Goal: Task Accomplishment & Management: Manage account settings

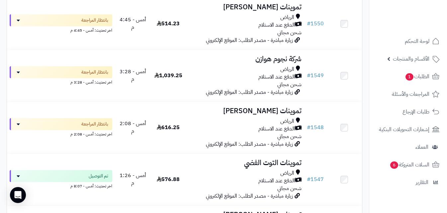
scroll to position [391, 0]
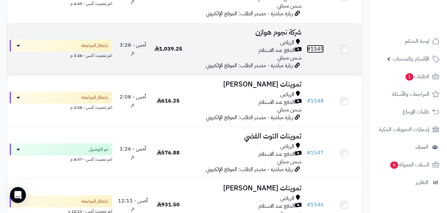
click at [312, 53] on link "# 1549" at bounding box center [315, 49] width 17 height 8
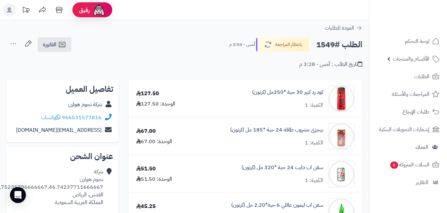
drag, startPoint x: 64, startPoint y: 104, endPoint x: 65, endPoint y: 99, distance: 5.2
click at [65, 99] on div "شركة نجوم هوازن" at bounding box center [62, 104] width 101 height 13
copy link "شركة نجوم هوازن"
drag, startPoint x: 71, startPoint y: 102, endPoint x: 103, endPoint y: 108, distance: 32.6
click at [103, 108] on div "شركة نجوم هوازن" at bounding box center [62, 104] width 101 height 13
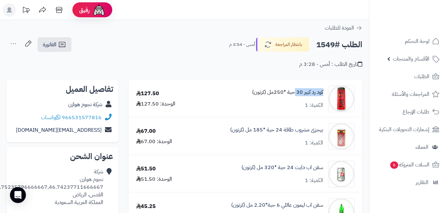
copy link "كود رد كبير 30"
drag, startPoint x: 324, startPoint y: 92, endPoint x: 295, endPoint y: 95, distance: 28.7
click at [295, 95] on div "كود رد كبير 30 حبة *250مل (كرتون) الكمية: 1" at bounding box center [274, 98] width 171 height 27
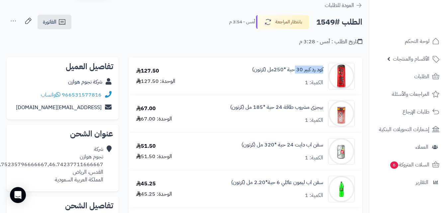
scroll to position [33, 0]
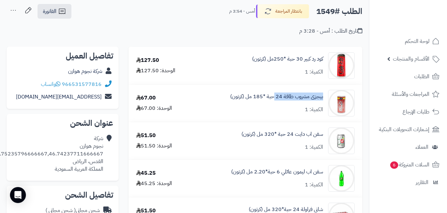
copy link "بيجزى مشروب طاقة 24"
drag, startPoint x: 325, startPoint y: 97, endPoint x: 275, endPoint y: 101, distance: 50.4
click at [275, 101] on div "بيجزى مشروب طاقة 24 حبة *185 مل (كرتون) الكمية: 1" at bounding box center [274, 103] width 171 height 27
copy link "سفن اب دايت"
drag, startPoint x: 324, startPoint y: 133, endPoint x: 294, endPoint y: 138, distance: 30.7
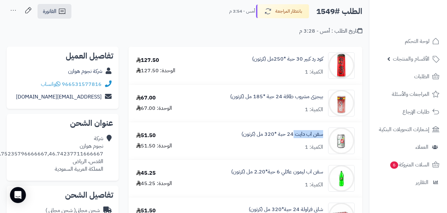
click at [294, 138] on div "سفن اب دايت 24 حبة *320 مل (كرتون) الكمية: 1" at bounding box center [274, 140] width 171 height 27
copy link "سفن اب ليمون عائلي"
drag, startPoint x: 324, startPoint y: 172, endPoint x: 261, endPoint y: 134, distance: 73.8
click at [281, 173] on div "سفن اب ليمون عائلي 6 حبة*2.20 مل (كرتون) الكمية: 1" at bounding box center [274, 178] width 171 height 27
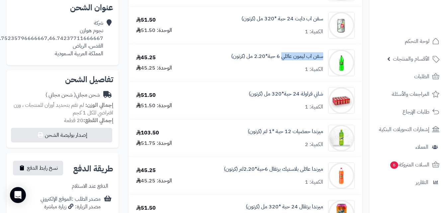
scroll to position [152, 0]
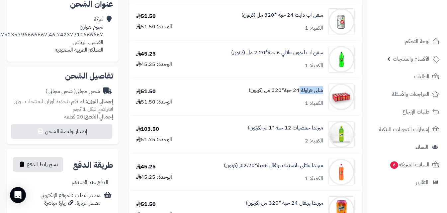
copy link "شاني فراولة"
drag, startPoint x: 325, startPoint y: 90, endPoint x: 301, endPoint y: 90, distance: 24.3
click at [301, 90] on div "شاني فراولة 24 حبة*320 مل (كرتون) الكمية: 1" at bounding box center [274, 96] width 171 height 27
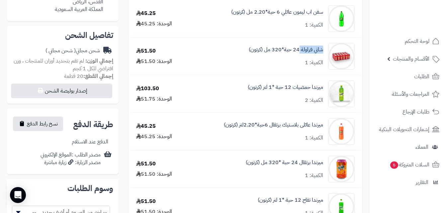
scroll to position [191, 0]
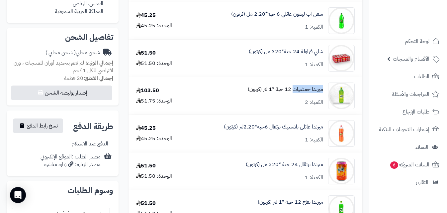
copy link "ميرندا حمضيات"
drag, startPoint x: 324, startPoint y: 89, endPoint x: 294, endPoint y: 91, distance: 29.7
click at [294, 91] on div "ميرندا حمضيات 12 حبة *1 لتر (كرتون) الكمية: 2" at bounding box center [274, 95] width 171 height 27
copy link "ميرندا عائلى بلاستيك برتقال"
drag, startPoint x: 324, startPoint y: 127, endPoint x: 270, endPoint y: 138, distance: 55.7
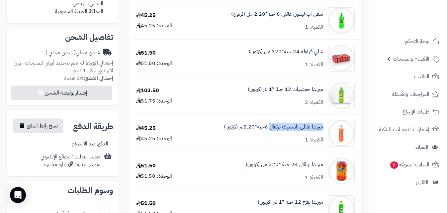
click at [270, 138] on div "ميرندا عائلى بلاستيك برتقال 6حبة*2.20لتر (كرتون) الكمية: 1" at bounding box center [274, 133] width 171 height 27
copy link "ميرندا برتقال 24"
drag, startPoint x: 325, startPoint y: 164, endPoint x: 291, endPoint y: 166, distance: 34.0
click at [291, 166] on div "ميرندا برتقال 24 حبة *320 مل (كرتون) الكمية: 1" at bounding box center [274, 171] width 171 height 27
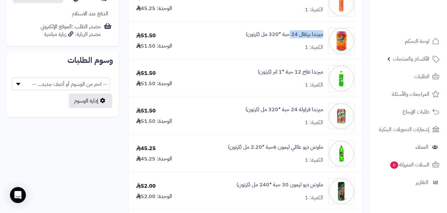
scroll to position [339, 0]
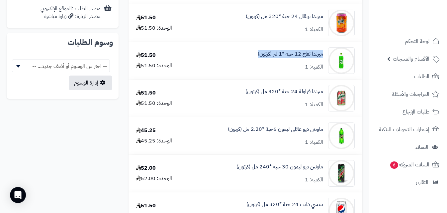
drag, startPoint x: 325, startPoint y: 54, endPoint x: 257, endPoint y: 58, distance: 68.3
click at [257, 58] on div "ميرندا تفاح 12 حبة *1 لتر (كرتون) الكمية: 1" at bounding box center [274, 60] width 171 height 27
copy link "ميرندا تفاح 12 حبة *1 لتر (كرتون)"
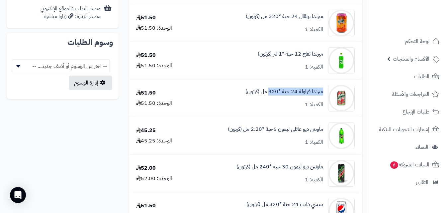
drag, startPoint x: 324, startPoint y: 91, endPoint x: 271, endPoint y: 107, distance: 55.6
click at [271, 107] on div "ميرندا فراولة 24 حبة *320 مل (كرتون) الكمية: 1" at bounding box center [274, 98] width 171 height 27
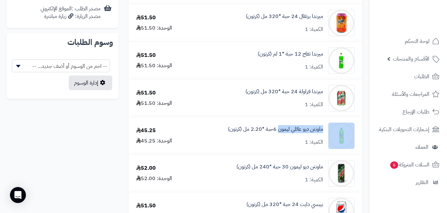
drag, startPoint x: 326, startPoint y: 128, endPoint x: 279, endPoint y: 136, distance: 47.9
click at [279, 136] on div "ماونتن ديو عائلي ليمون 6حبة *2.20 مل (كرتون) الكمية: 1" at bounding box center [274, 135] width 171 height 27
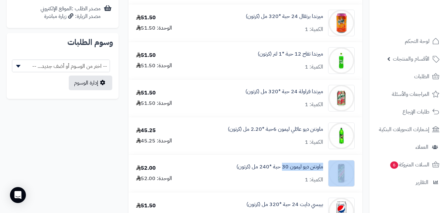
drag, startPoint x: 327, startPoint y: 168, endPoint x: 283, endPoint y: 176, distance: 44.6
click at [283, 176] on div "ماونتن ديو ليمون 30 حبة *240 مل (كرتون) الكمية: 1" at bounding box center [274, 173] width 171 height 27
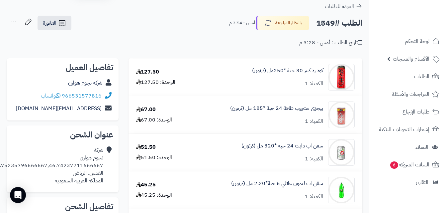
scroll to position [0, 0]
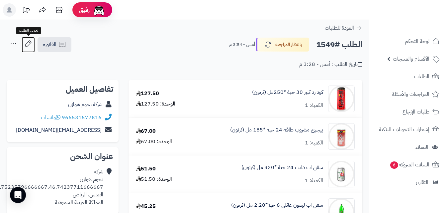
click at [25, 44] on icon at bounding box center [28, 43] width 13 height 13
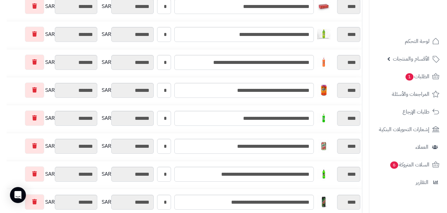
scroll to position [212, 0]
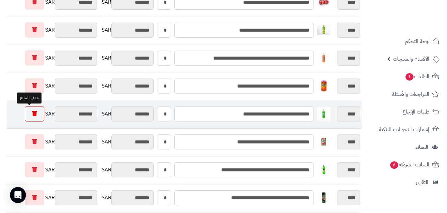
click at [32, 116] on icon at bounding box center [34, 113] width 5 height 5
type input "********"
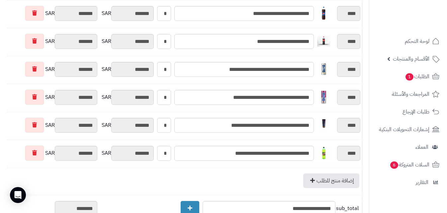
scroll to position [429, 0]
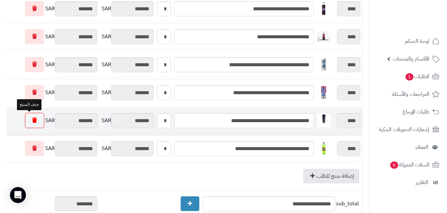
click at [31, 117] on link at bounding box center [34, 120] width 19 height 15
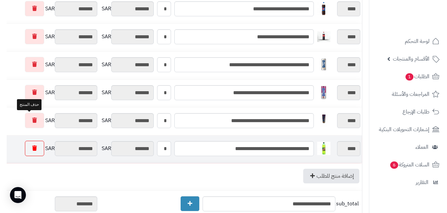
type input "********"
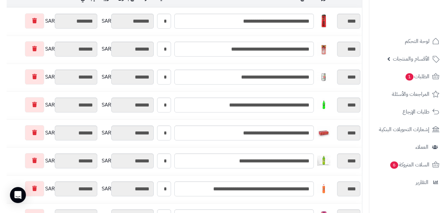
scroll to position [0, 0]
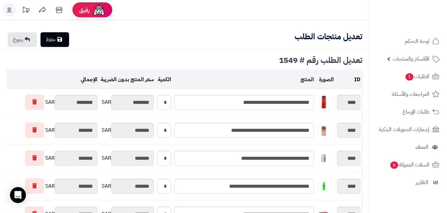
click at [55, 40] on link "حفظ" at bounding box center [55, 39] width 29 height 15
type input "**********"
click at [27, 38] on icon at bounding box center [27, 39] width 5 height 5
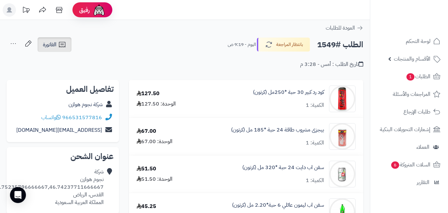
click at [55, 44] on span "الفاتورة" at bounding box center [50, 45] width 14 height 8
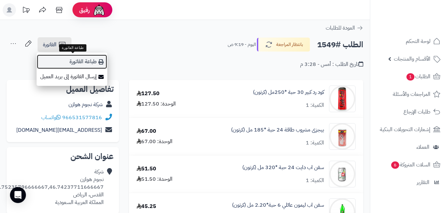
click at [99, 61] on icon at bounding box center [100, 61] width 5 height 5
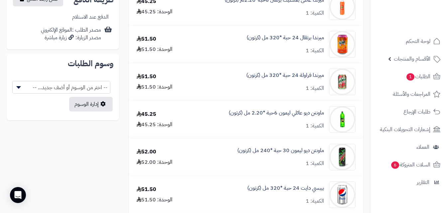
scroll to position [432, 0]
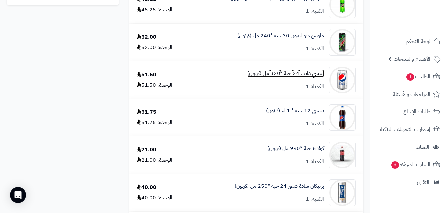
click at [301, 74] on link "بيبسي دايت 24 حبة *320 مل (كرتون)" at bounding box center [285, 73] width 77 height 8
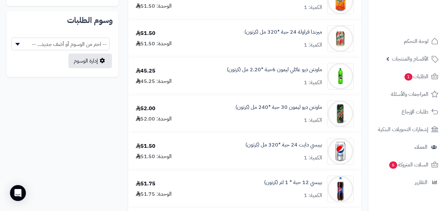
scroll to position [379, 0]
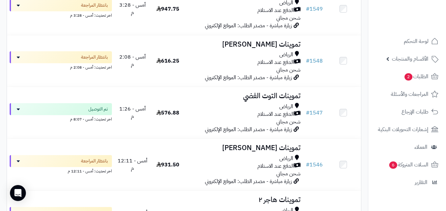
scroll to position [615, 0]
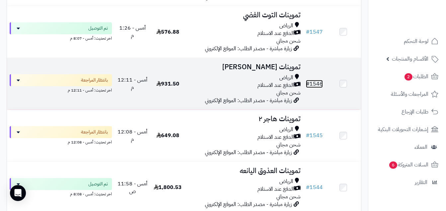
click at [319, 88] on link "# 1546" at bounding box center [314, 84] width 17 height 8
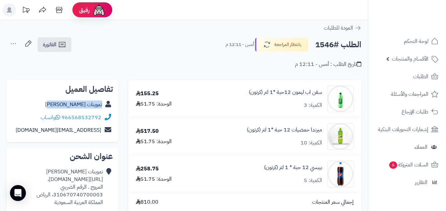
copy link "تموينات [PERSON_NAME]"
drag, startPoint x: 59, startPoint y: 106, endPoint x: 102, endPoint y: 109, distance: 43.3
click at [102, 109] on div "تموينات نورة الدوسري" at bounding box center [62, 104] width 101 height 13
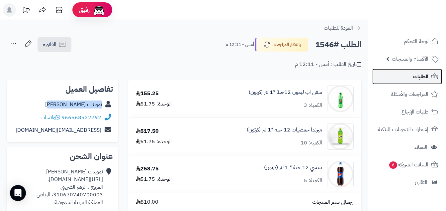
click at [423, 74] on span "الطلبات" at bounding box center [421, 76] width 15 height 9
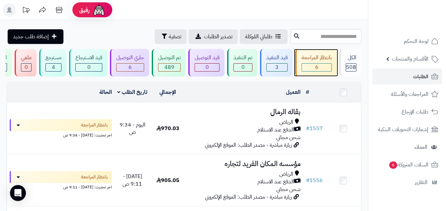
drag, startPoint x: 0, startPoint y: 0, endPoint x: 320, endPoint y: 66, distance: 326.9
click at [320, 66] on div "6" at bounding box center [317, 68] width 30 height 8
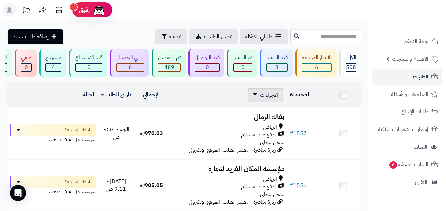
click at [275, 98] on span "الاجراءات" at bounding box center [269, 95] width 18 height 8
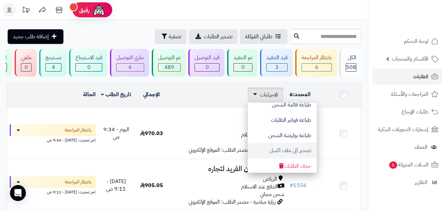
scroll to position [56, 0]
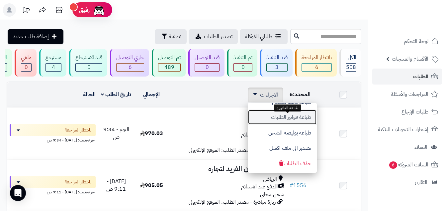
click at [300, 122] on button "طباعة فواتير الطلبات" at bounding box center [282, 116] width 69 height 15
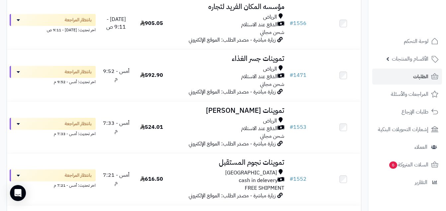
scroll to position [167, 0]
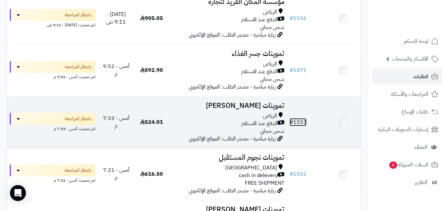
click at [298, 126] on link "# 1553" at bounding box center [298, 122] width 17 height 8
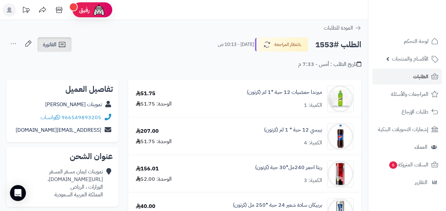
click at [56, 43] on span "الفاتورة" at bounding box center [50, 45] width 14 height 8
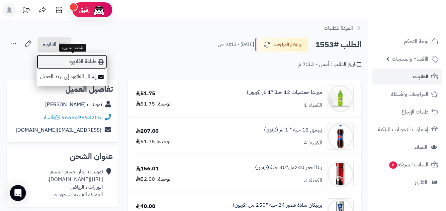
click at [78, 60] on link "طباعة الفاتورة" at bounding box center [72, 61] width 71 height 15
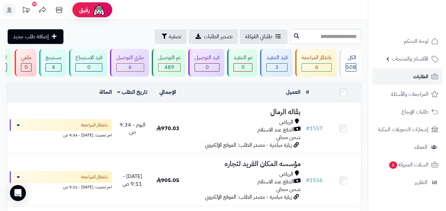
click at [423, 77] on span "الطلبات" at bounding box center [421, 76] width 15 height 9
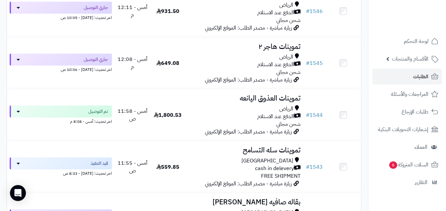
scroll to position [652, 0]
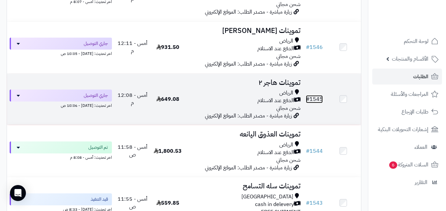
click at [319, 102] on link "# 1545" at bounding box center [314, 99] width 17 height 8
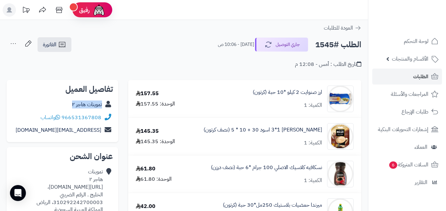
copy div "تموينات هاجر ٢"
drag, startPoint x: 70, startPoint y: 103, endPoint x: 106, endPoint y: 105, distance: 36.3
click at [106, 105] on div "تموينات هاجر ٢" at bounding box center [62, 104] width 101 height 13
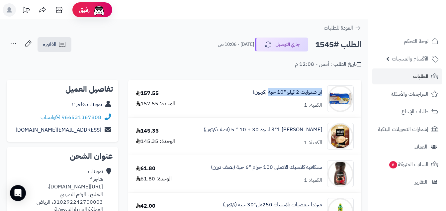
copy link "ارز صنوايت 2 كيلو *10 حبة"
drag, startPoint x: 324, startPoint y: 92, endPoint x: 270, endPoint y: 98, distance: 54.5
click at [269, 99] on div "ارز صنوايت 2 كيلو *10 حبة (كرتون) الكمية: 1" at bounding box center [274, 98] width 170 height 27
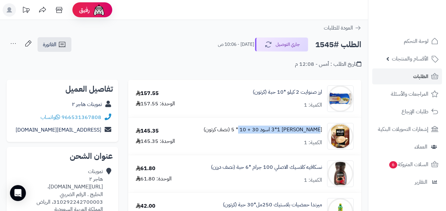
copy link "[PERSON_NAME] 3*1 اسود 30 + 10"
drag, startPoint x: 324, startPoint y: 129, endPoint x: 253, endPoint y: 133, distance: 70.9
click at [253, 133] on div "[PERSON_NAME] كيس 3*1 اسود 30 + 10 * 5 (نصف كرتون) الكمية: 1" at bounding box center [274, 136] width 170 height 27
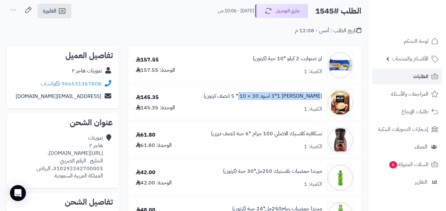
scroll to position [66, 0]
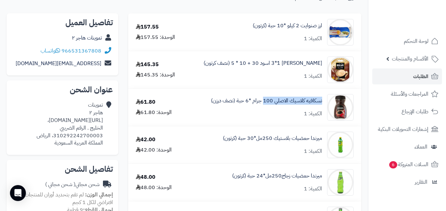
copy link "نسكافيه كلاسيك الاصلي 100"
drag, startPoint x: 324, startPoint y: 99, endPoint x: 265, endPoint y: 107, distance: 59.3
click at [265, 107] on div "نسكافيه كلاسيك الاصلي 100 جرام *6 حبة (نصف درزن) الكمية: 1" at bounding box center [274, 107] width 170 height 27
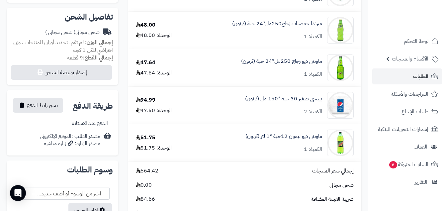
scroll to position [233, 0]
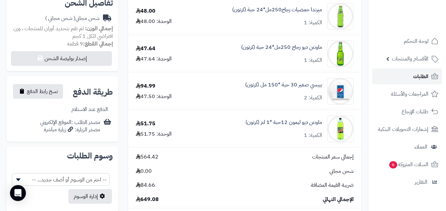
click at [418, 76] on span "الطلبات" at bounding box center [421, 76] width 15 height 9
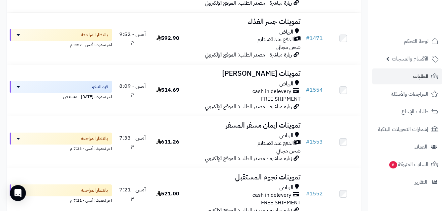
scroll to position [291, 0]
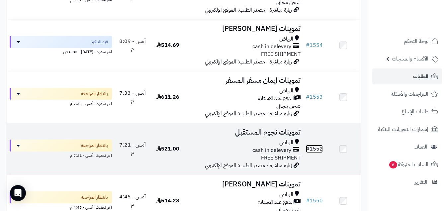
click at [316, 153] on link "# 1552" at bounding box center [314, 149] width 17 height 8
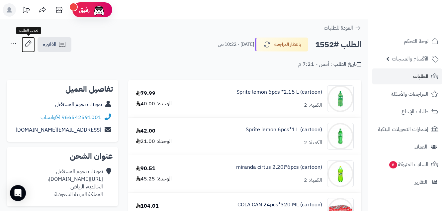
click at [27, 41] on icon at bounding box center [28, 43] width 13 height 13
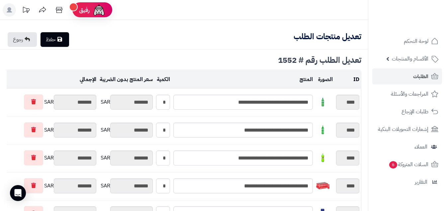
click at [62, 40] on icon at bounding box center [60, 39] width 5 height 5
type input "**********"
type textarea "**********"
click at [60, 36] on link "حفظ" at bounding box center [55, 39] width 29 height 15
type input "**********"
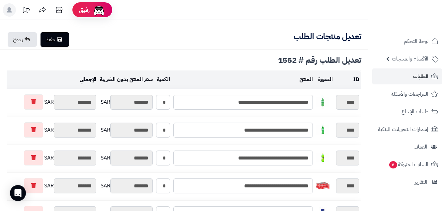
type textarea "**********"
click at [63, 35] on link "حفظ" at bounding box center [55, 39] width 29 height 15
type input "**********"
click at [27, 36] on link "رجوع" at bounding box center [22, 39] width 29 height 15
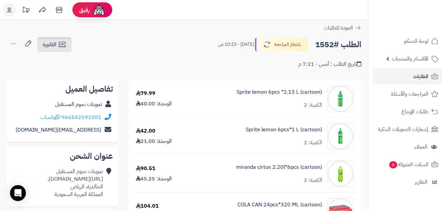
click at [60, 44] on icon at bounding box center [62, 45] width 8 height 8
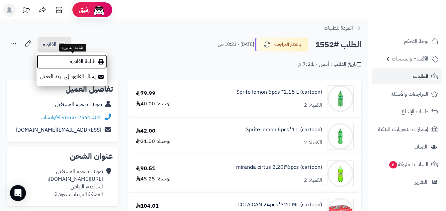
click at [79, 62] on link "طباعة الفاتورة" at bounding box center [72, 61] width 71 height 15
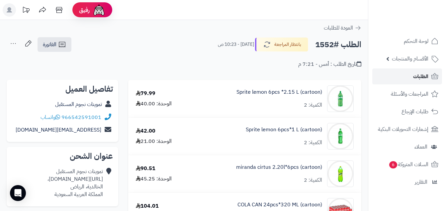
click at [420, 73] on span "الطلبات" at bounding box center [421, 76] width 15 height 9
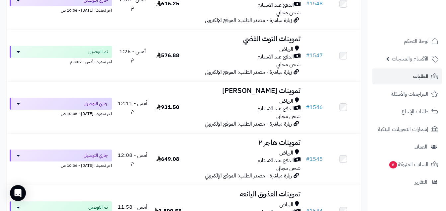
scroll to position [645, 0]
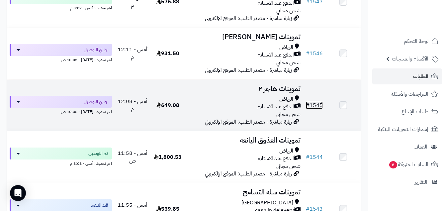
click at [319, 108] on link "# 1545" at bounding box center [314, 105] width 17 height 8
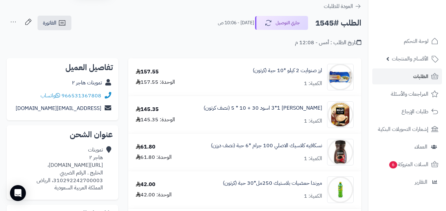
scroll to position [33, 0]
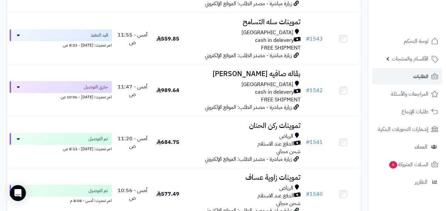
scroll to position [860, 0]
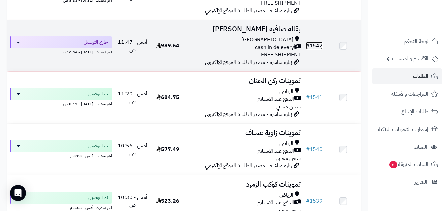
click at [319, 49] on link "# 1542" at bounding box center [314, 46] width 17 height 8
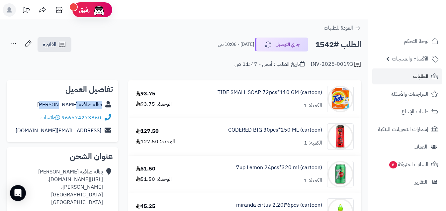
copy div "بقاله صافيه [PERSON_NAME]"
drag, startPoint x: 60, startPoint y: 105, endPoint x: 103, endPoint y: 107, distance: 43.9
click at [103, 107] on div "بقاله صافيه [PERSON_NAME]" at bounding box center [62, 104] width 101 height 13
drag, startPoint x: 215, startPoint y: 90, endPoint x: 229, endPoint y: 92, distance: 14.0
click at [229, 92] on div "TIDE SMALL SOAP 72pcs*110 GM (cartoon) الكمية: 1" at bounding box center [276, 99] width 166 height 27
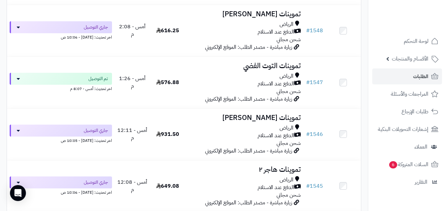
scroll to position [529, 0]
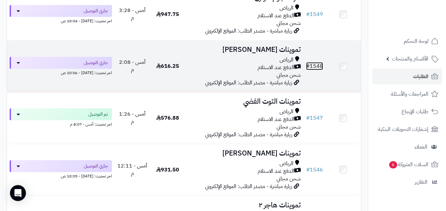
click at [319, 68] on link "# 1548" at bounding box center [314, 66] width 17 height 8
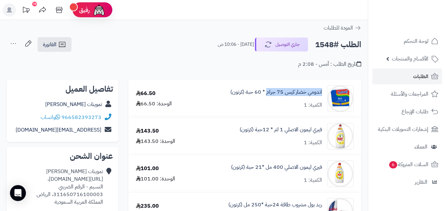
copy link "اندومي خضار كيس 75 جرام"
drag, startPoint x: 323, startPoint y: 92, endPoint x: 268, endPoint y: 104, distance: 55.9
click at [268, 104] on div "اندومي خضار كيس 75 جرام * 60 حبة (كرتون) الكمية: 1" at bounding box center [276, 98] width 166 height 27
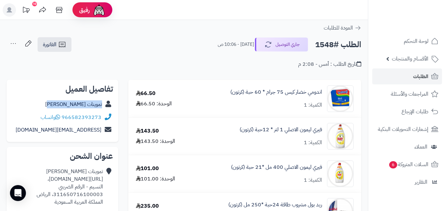
copy div "تموينات زياد الرويلي"
drag, startPoint x: 62, startPoint y: 105, endPoint x: 106, endPoint y: 108, distance: 44.3
click at [106, 108] on div "تموينات زياد الرويلي" at bounding box center [62, 104] width 101 height 13
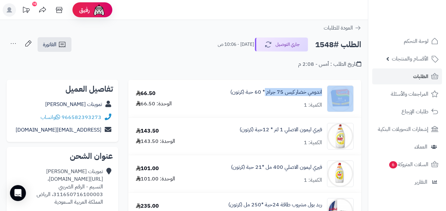
copy div "اندومي خضار كيس 75 جرام"
drag, startPoint x: 325, startPoint y: 90, endPoint x: 266, endPoint y: 101, distance: 59.9
click at [266, 101] on div "اندومي خضار كيس 75 جرام * 60 حبة (كرتون) الكمية: 1" at bounding box center [276, 98] width 166 height 27
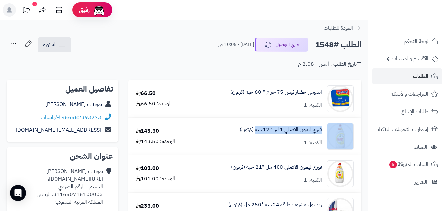
copy div "فيري ليمون الاصلي 1 لتر * 12حبة"
drag, startPoint x: 322, startPoint y: 127, endPoint x: 256, endPoint y: 137, distance: 67.6
click at [256, 137] on div "فيري ليمون الاصلي 1 لتر * 12حبة (كرتون) الكمية: 1" at bounding box center [276, 136] width 166 height 27
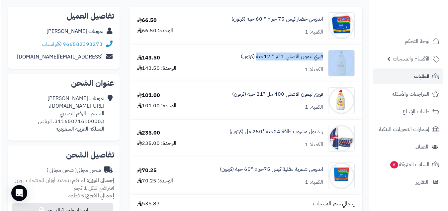
scroll to position [100, 0]
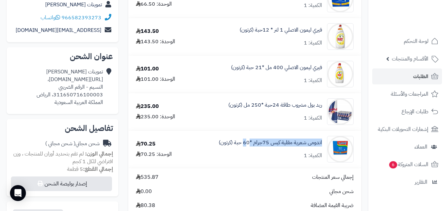
copy link "اندومى شعرية مقلية كيس 75جرام *6"
drag, startPoint x: 323, startPoint y: 141, endPoint x: 249, endPoint y: 163, distance: 77.5
click at [249, 163] on td "اندومى شعرية مقلية كيس 75جرام *60 حبة (كرتون) الكمية: 1" at bounding box center [275, 149] width 171 height 37
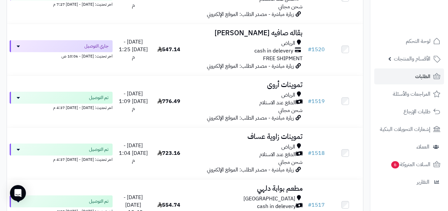
scroll to position [2040, 0]
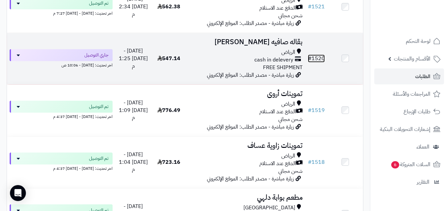
click at [316, 62] on link "# 1520" at bounding box center [316, 59] width 17 height 8
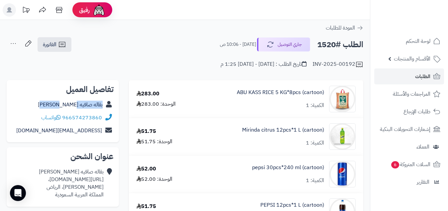
copy div "بقاله صافيه [PERSON_NAME]"
drag, startPoint x: 58, startPoint y: 106, endPoint x: 105, endPoint y: 106, distance: 46.9
click at [105, 106] on div "بقاله صافيه [PERSON_NAME]" at bounding box center [63, 104] width 102 height 13
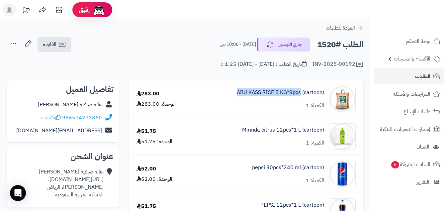
copy link "ABU KASS RICE 5 KG*8pcs"
drag, startPoint x: 233, startPoint y: 94, endPoint x: 302, endPoint y: 98, distance: 68.3
click at [302, 98] on div "ABU KASS RICE 5 KG*8pcs (cartoon) الكمية: 1" at bounding box center [277, 99] width 167 height 27
click at [50, 45] on span "الفاتورة" at bounding box center [50, 45] width 14 height 8
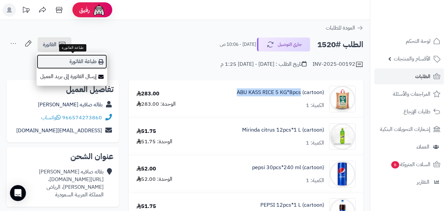
click at [83, 59] on link "طباعة الفاتورة" at bounding box center [72, 61] width 71 height 15
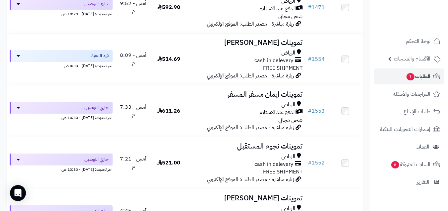
scroll to position [291, 0]
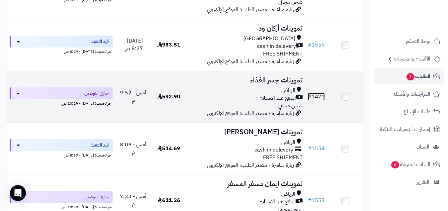
click at [319, 99] on link "# 1471" at bounding box center [316, 97] width 17 height 8
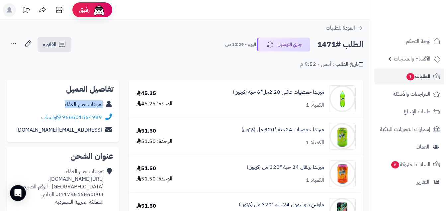
drag, startPoint x: 63, startPoint y: 103, endPoint x: 106, endPoint y: 105, distance: 44.0
click at [106, 105] on div "تموينات جسر الغذاء" at bounding box center [63, 104] width 102 height 13
copy div "تموينات جسر الغذاء"
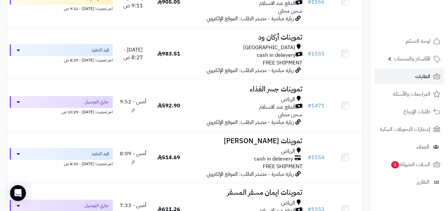
scroll to position [509, 0]
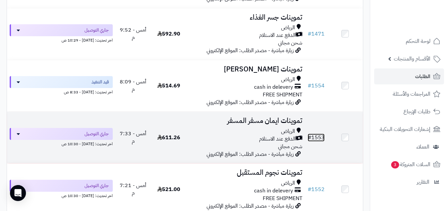
click at [320, 141] on link "# 1553" at bounding box center [316, 138] width 17 height 8
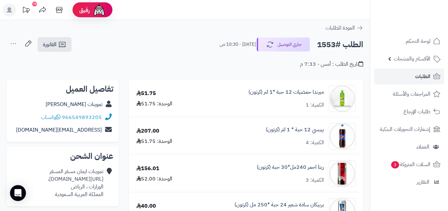
copy div "تموينات [PERSON_NAME]"
drag, startPoint x: 44, startPoint y: 104, endPoint x: 106, endPoint y: 109, distance: 62.3
click at [105, 109] on div "تموينات ايمان مسفر المسفر" at bounding box center [62, 104] width 101 height 13
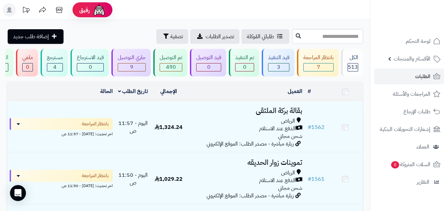
scroll to position [509, 0]
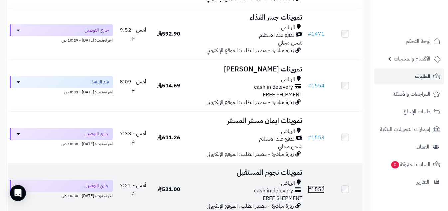
click at [317, 193] on link "# 1552" at bounding box center [316, 190] width 17 height 8
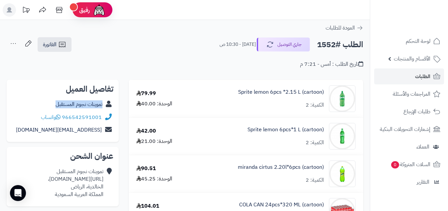
copy div "تموينات نجوم المستقبل"
drag, startPoint x: 54, startPoint y: 105, endPoint x: 105, endPoint y: 109, distance: 51.7
click at [105, 109] on div "تموينات نجوم المستقبل" at bounding box center [62, 104] width 101 height 13
click at [418, 77] on span "الطلبات" at bounding box center [422, 76] width 15 height 9
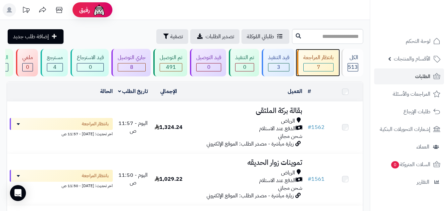
click at [314, 50] on div "بانتظار المراجعة 7" at bounding box center [318, 63] width 42 height 28
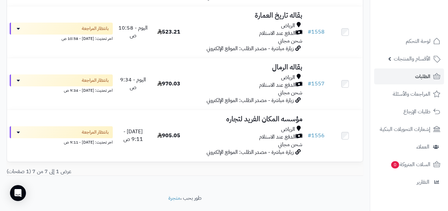
scroll to position [324, 0]
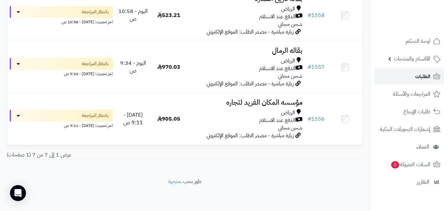
click at [431, 75] on link "الطلبات" at bounding box center [409, 76] width 70 height 16
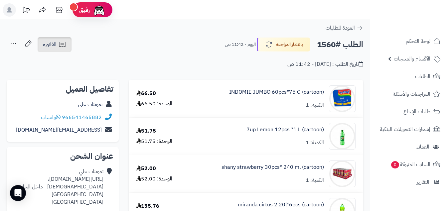
click at [60, 42] on icon at bounding box center [62, 45] width 8 height 8
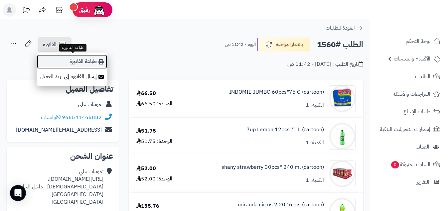
click at [88, 61] on link "طباعة الفاتورة" at bounding box center [72, 61] width 71 height 15
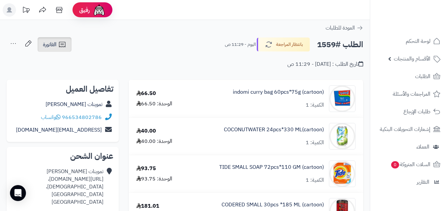
drag, startPoint x: 60, startPoint y: 44, endPoint x: 63, endPoint y: 48, distance: 4.6
click at [60, 43] on icon at bounding box center [62, 45] width 8 height 8
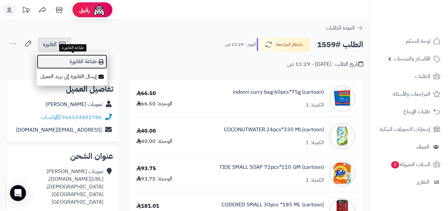
click at [75, 64] on link "طباعة الفاتورة" at bounding box center [72, 61] width 71 height 15
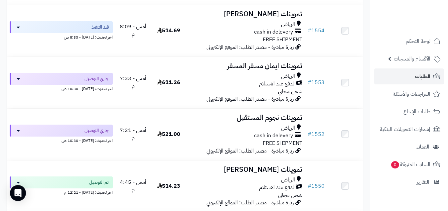
scroll to position [627, 0]
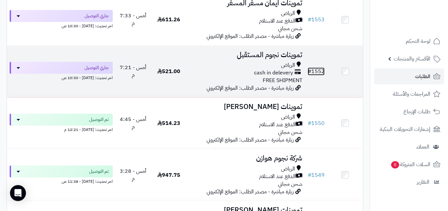
click at [317, 74] on link "# 1552" at bounding box center [316, 71] width 17 height 8
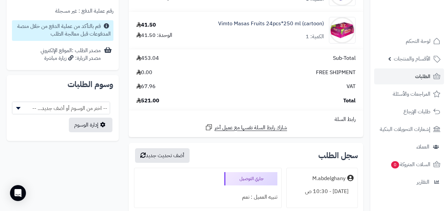
scroll to position [333, 0]
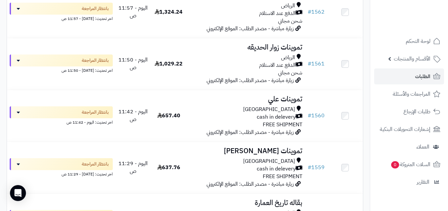
scroll to position [179, 0]
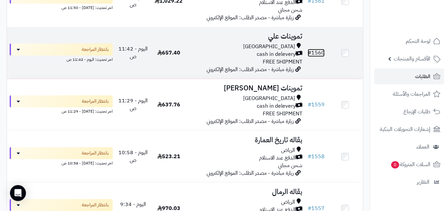
click at [319, 56] on link "# 1560" at bounding box center [316, 53] width 17 height 8
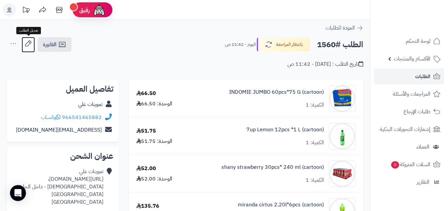
click at [30, 43] on icon at bounding box center [28, 43] width 13 height 13
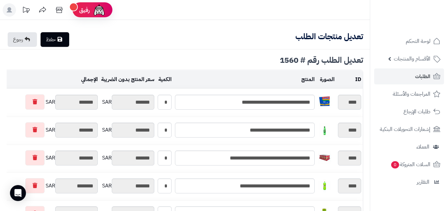
click at [51, 37] on link "حفظ" at bounding box center [55, 39] width 29 height 15
type input "**********"
type textarea "**********"
click at [68, 42] on link "حفظ" at bounding box center [55, 39] width 29 height 15
type input "**********"
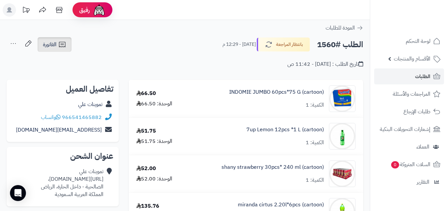
click at [55, 45] on span "الفاتورة" at bounding box center [50, 45] width 14 height 8
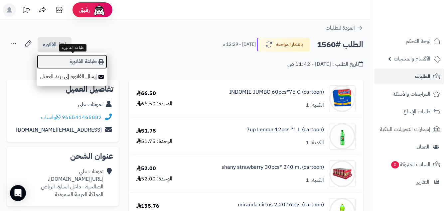
click at [79, 61] on link "طباعة الفاتورة" at bounding box center [72, 61] width 71 height 15
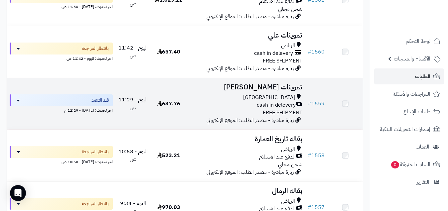
scroll to position [179, 0]
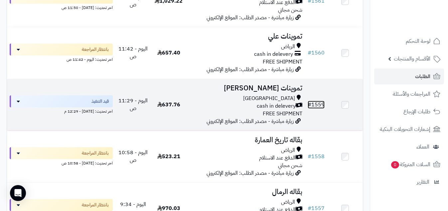
click at [319, 109] on link "# 1559" at bounding box center [316, 105] width 17 height 8
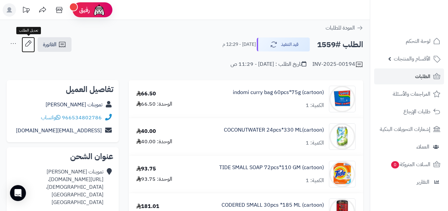
click at [25, 43] on icon at bounding box center [28, 43] width 13 height 13
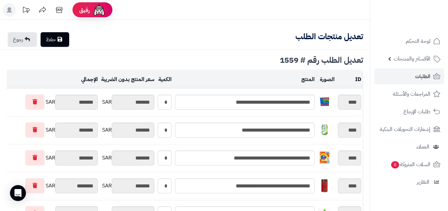
click at [60, 37] on link "حفظ" at bounding box center [55, 39] width 29 height 15
type input "**********"
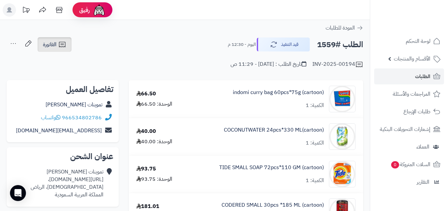
click at [54, 43] on span "الفاتورة" at bounding box center [50, 45] width 14 height 8
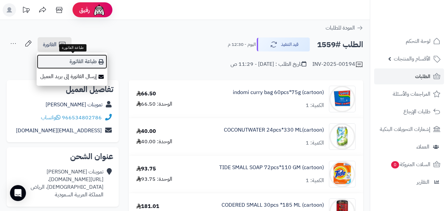
click at [73, 58] on link "طباعة الفاتورة" at bounding box center [72, 61] width 71 height 15
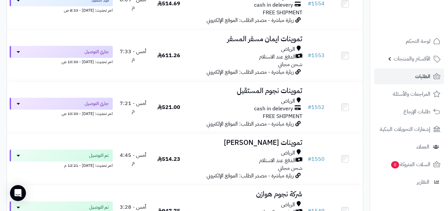
scroll to position [618, 0]
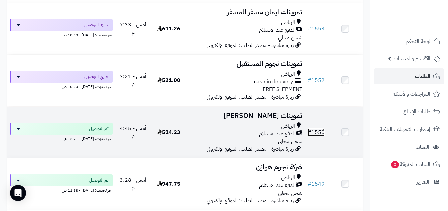
click at [316, 134] on link "# 1550" at bounding box center [316, 132] width 17 height 8
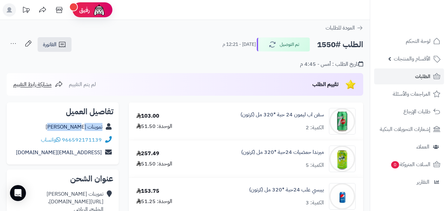
copy div "تموينات صيته العجمي"
drag, startPoint x: 56, startPoint y: 127, endPoint x: 106, endPoint y: 131, distance: 50.4
click at [106, 131] on div "تموينات صيته العجمي" at bounding box center [62, 127] width 101 height 13
copy div "تموينات صيته العجمي"
